Goal: Information Seeking & Learning: Learn about a topic

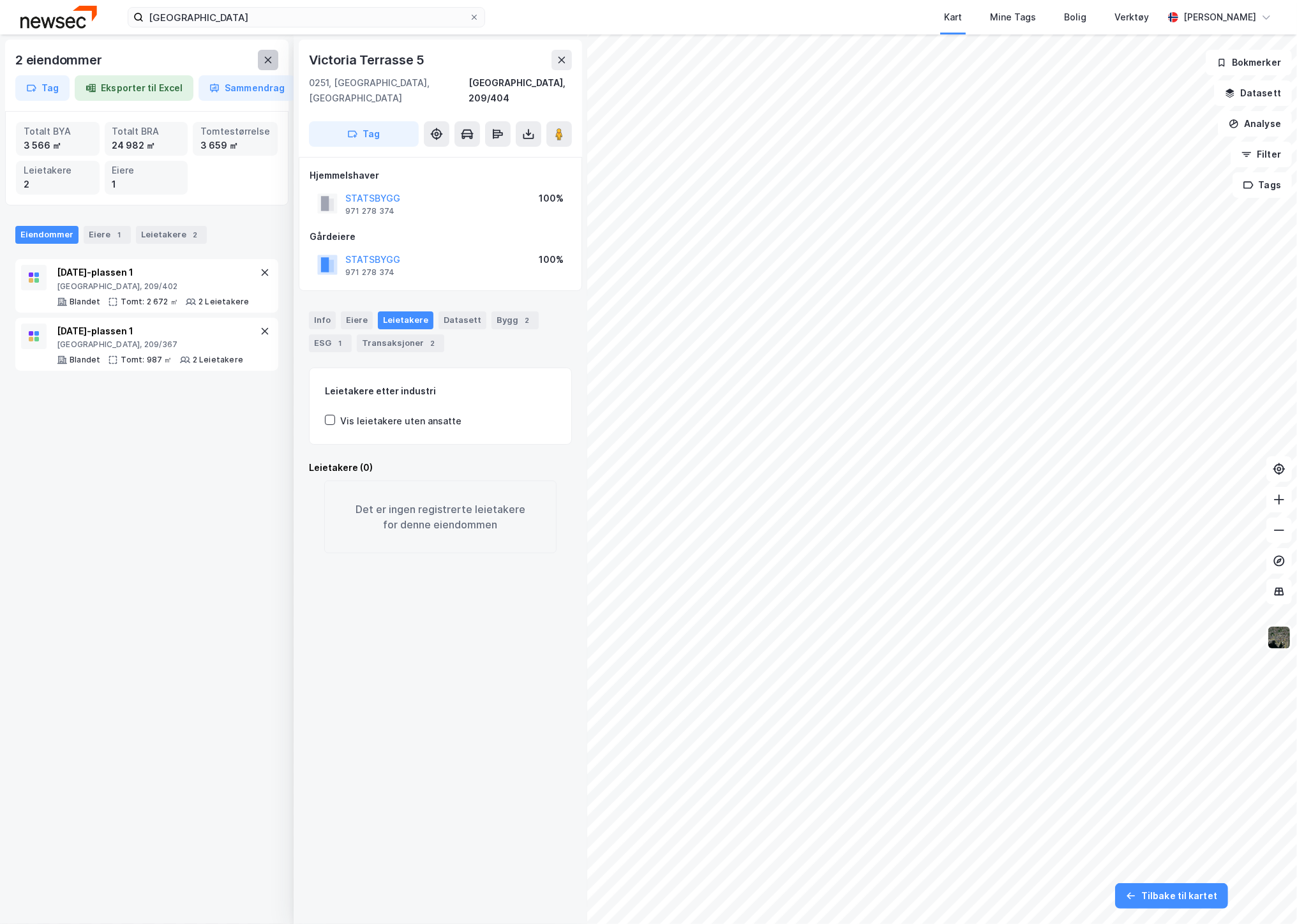
click at [270, 62] on icon at bounding box center [268, 60] width 7 height 6
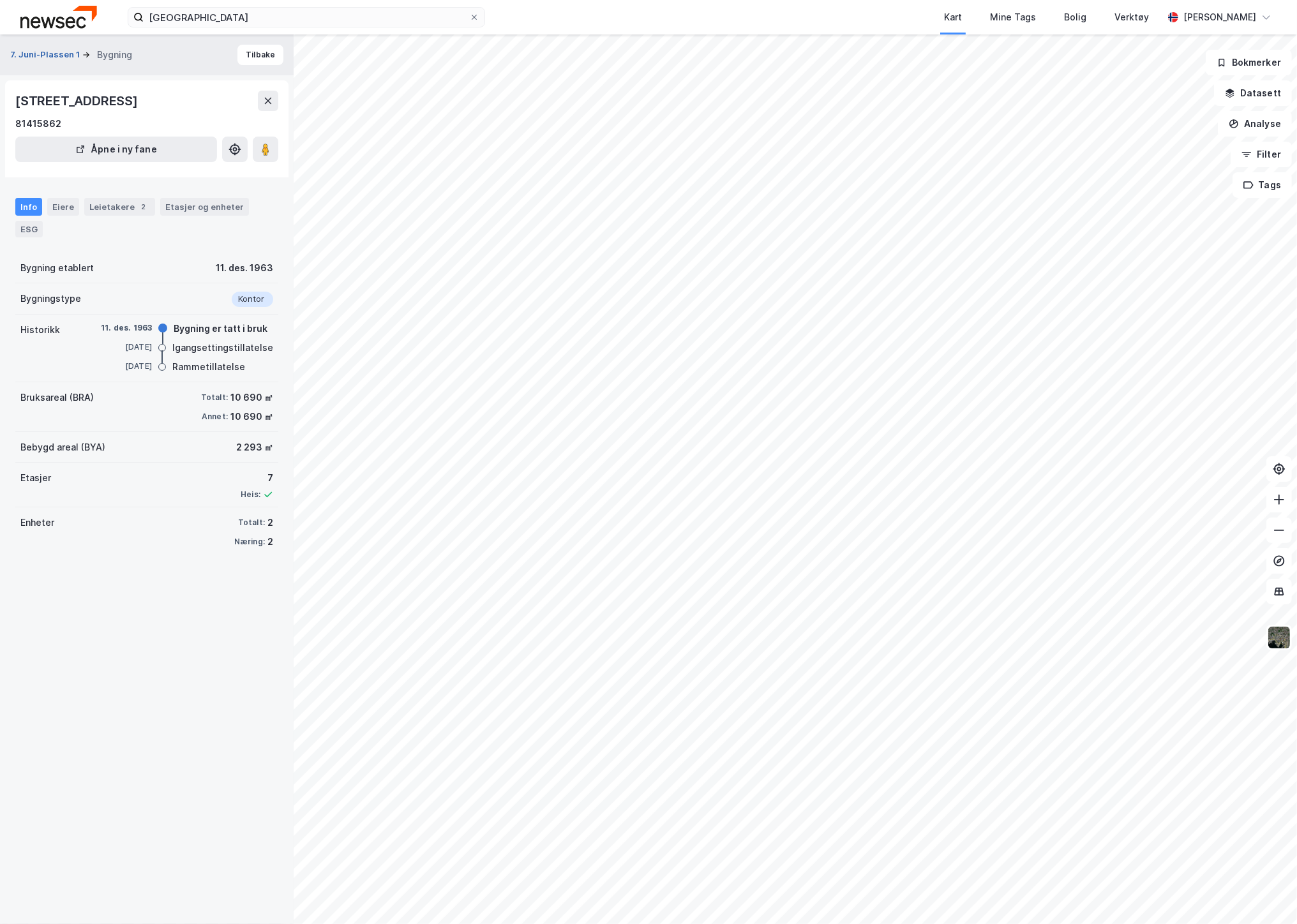
click at [45, 55] on button "7. Juni-Plassen 1" at bounding box center [46, 55] width 72 height 13
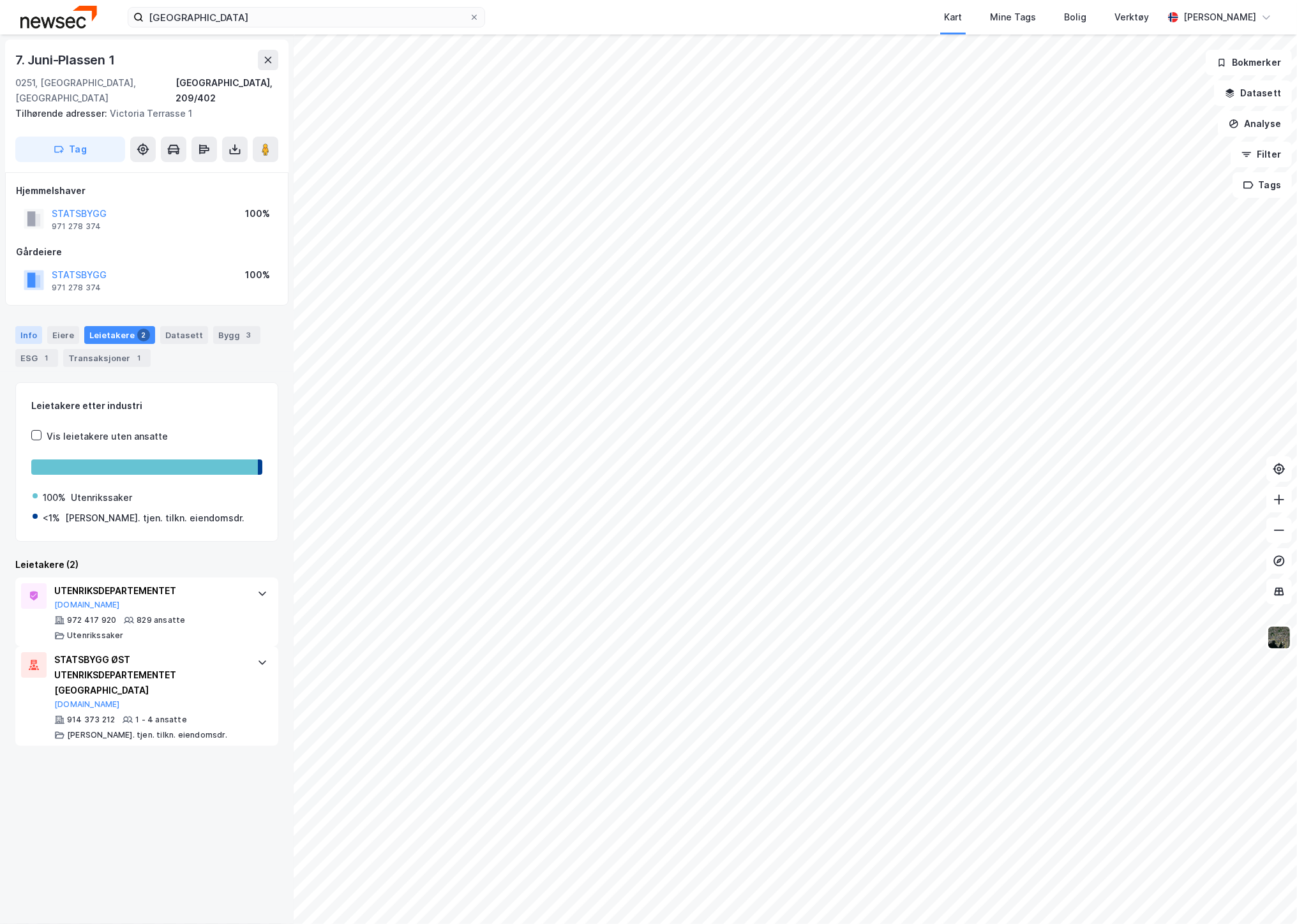
click at [18, 326] on div "Info" at bounding box center [29, 335] width 27 height 18
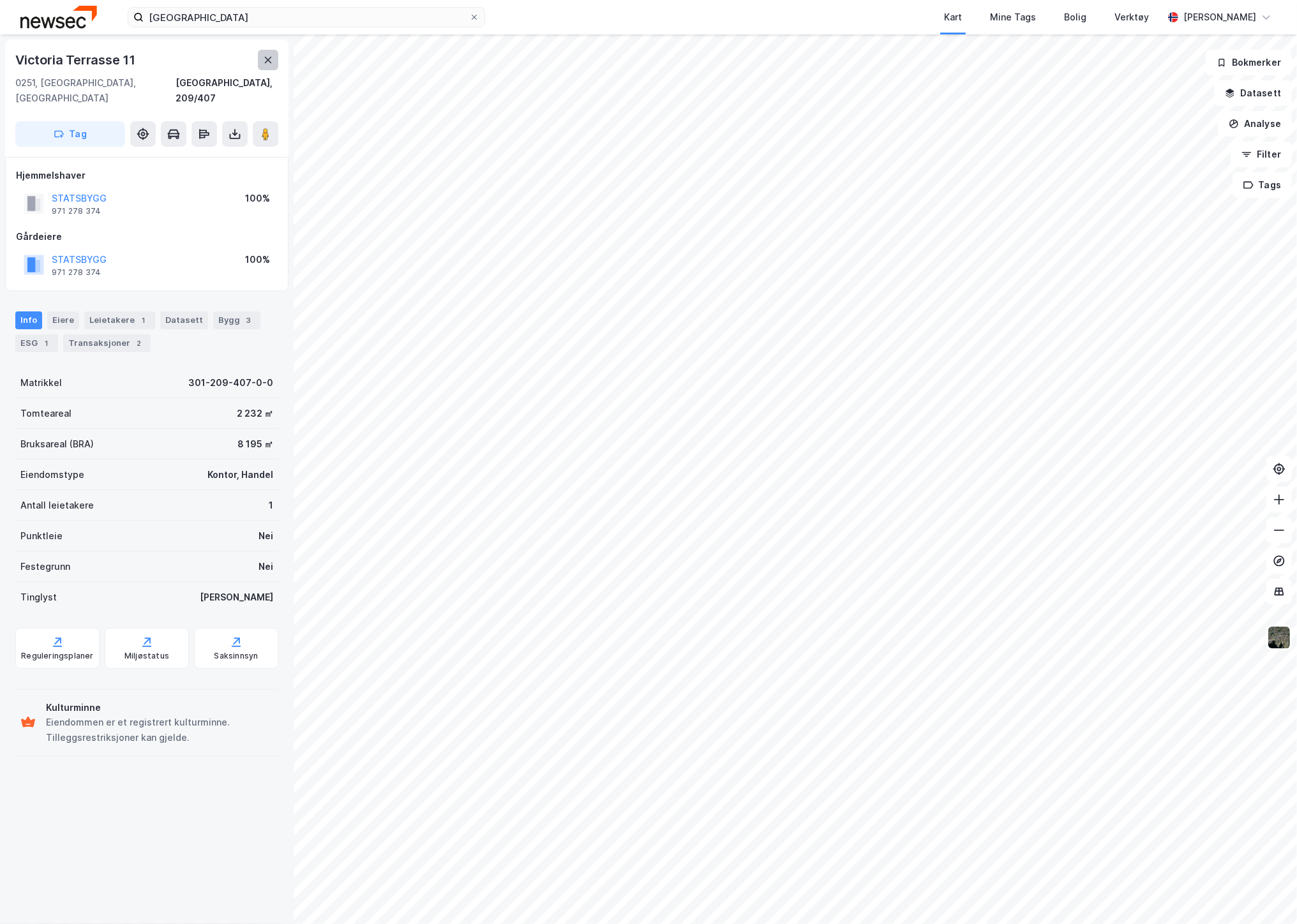
click at [263, 61] on icon at bounding box center [268, 60] width 10 height 10
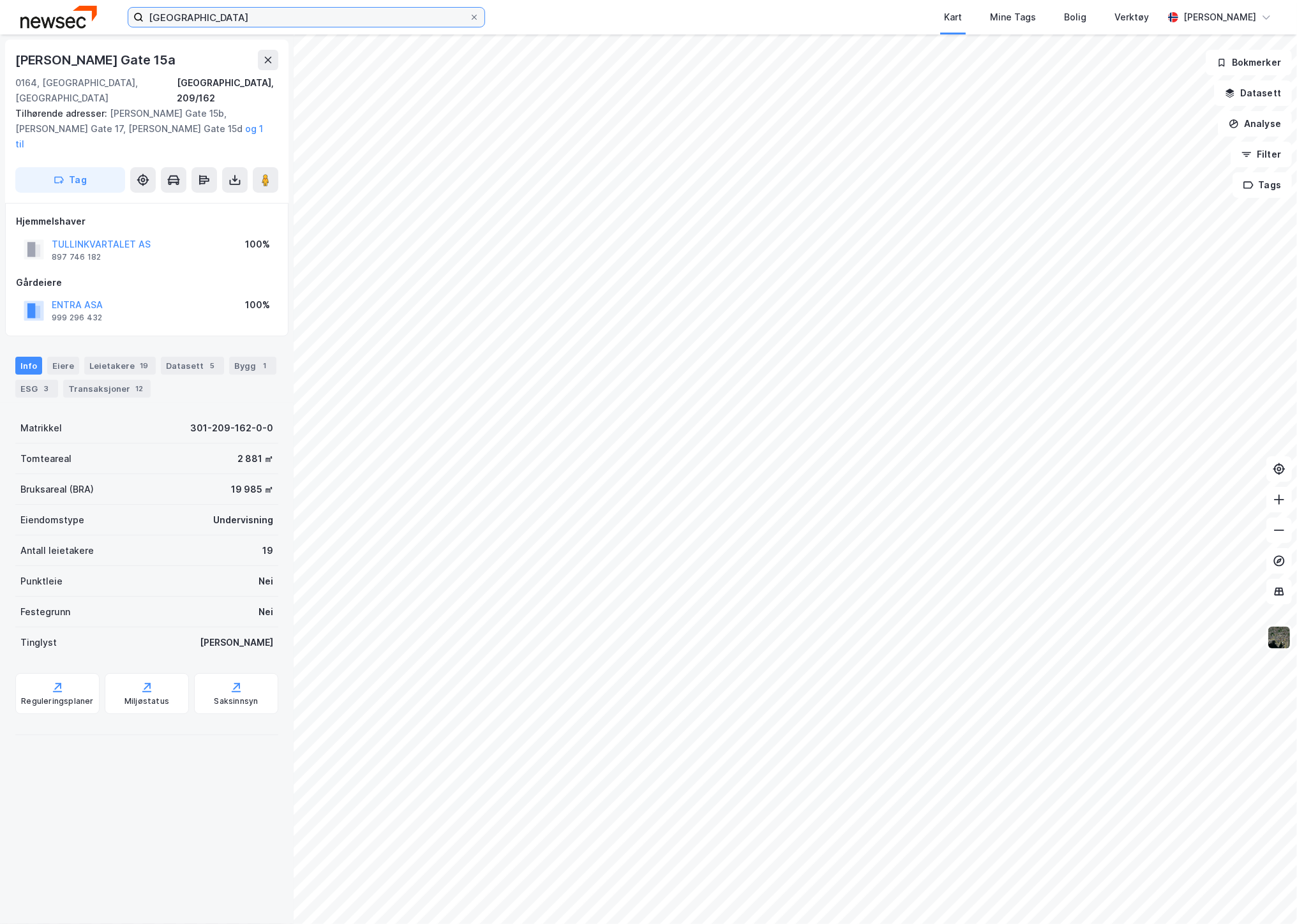
drag, startPoint x: 206, startPoint y: 20, endPoint x: 38, endPoint y: 14, distance: 168.1
click at [38, 14] on div "oslo Kart Mine Tags Bolig Verktøy Ørjan Thomassen" at bounding box center [648, 17] width 1297 height 34
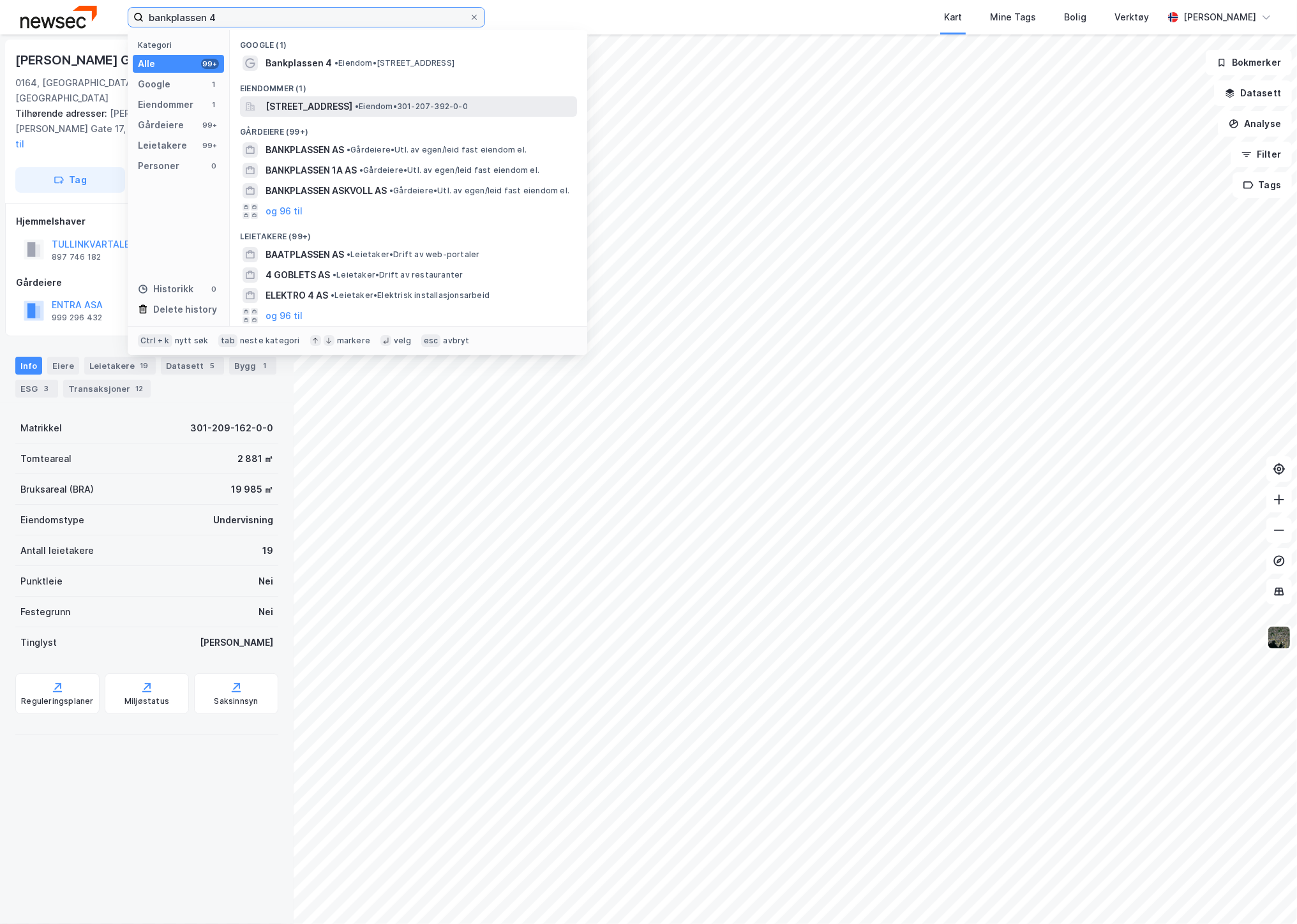
type input "bankplassen 4"
click at [352, 111] on span "Bankplassen 4, 0151, OSLO, OSLO" at bounding box center [308, 106] width 87 height 15
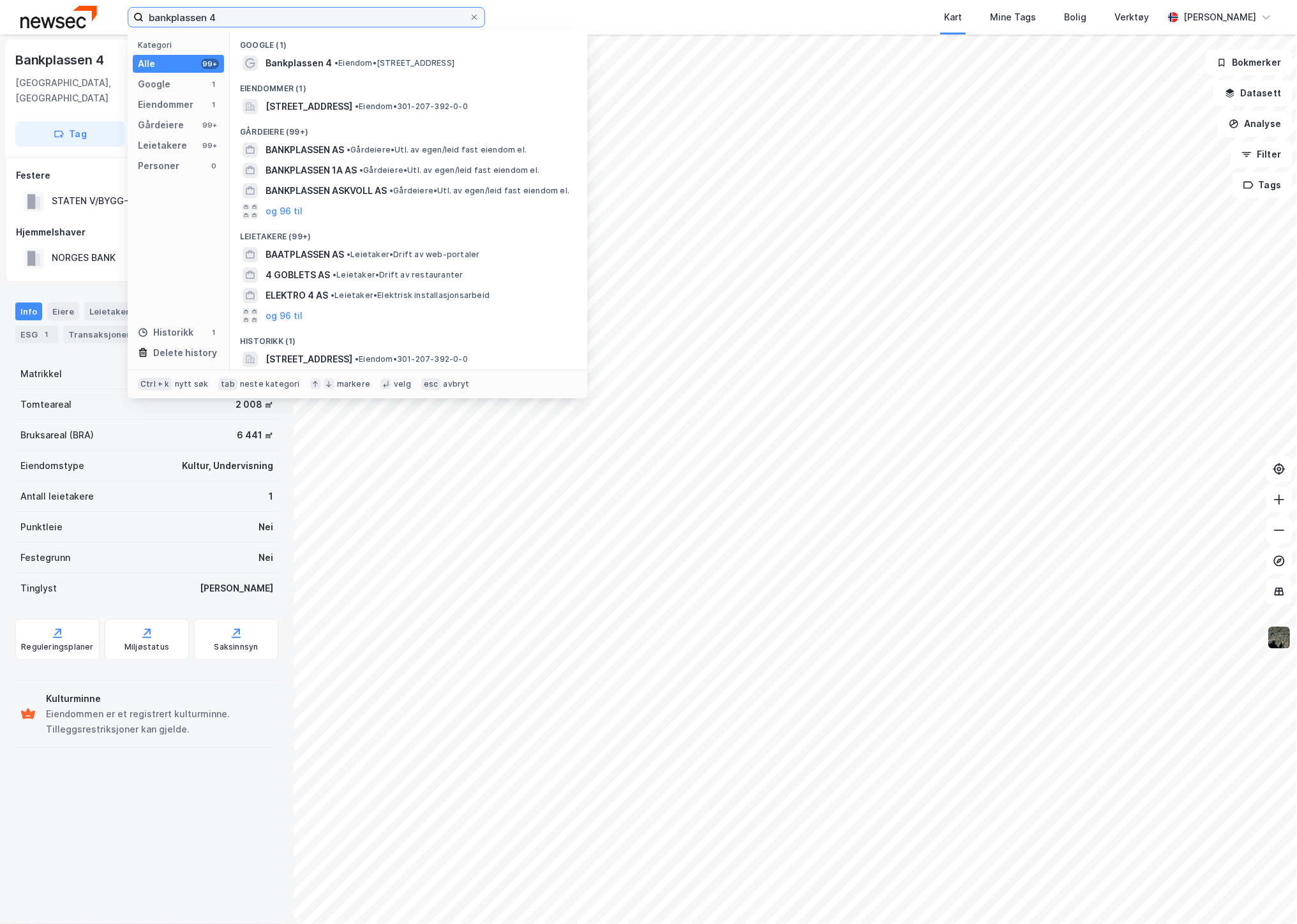
drag, startPoint x: 230, startPoint y: 11, endPoint x: 86, endPoint y: 21, distance: 144.3
click at [86, 21] on div "bankplassen 4 Kategori Alle 99+ Google 1 Eiendommer 1 Gårdeiere 99+ Leietakere …" at bounding box center [648, 17] width 1297 height 34
